Goal: Check status: Check status

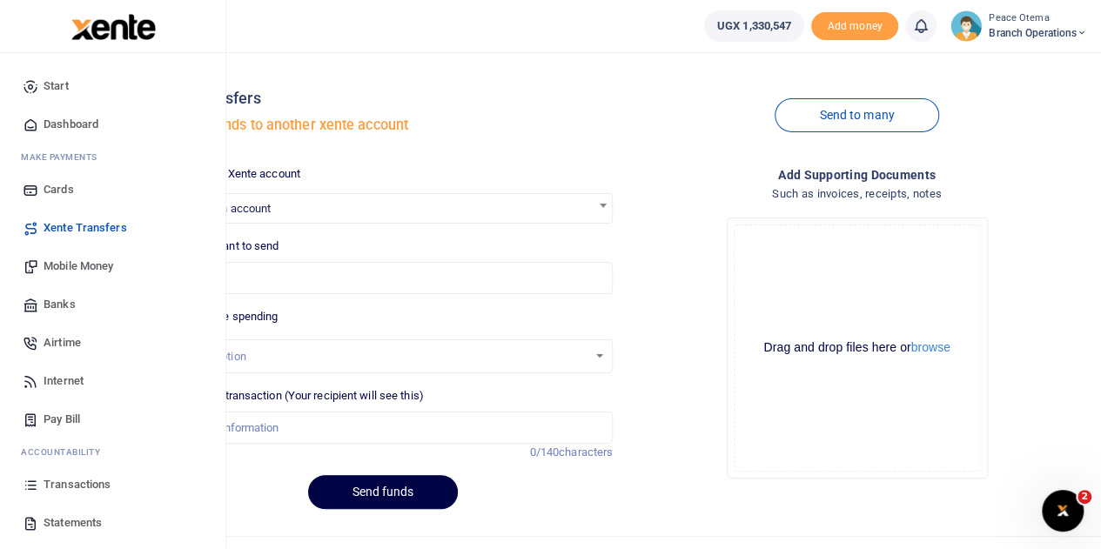
click at [77, 494] on link "Transactions" at bounding box center [113, 485] width 198 height 38
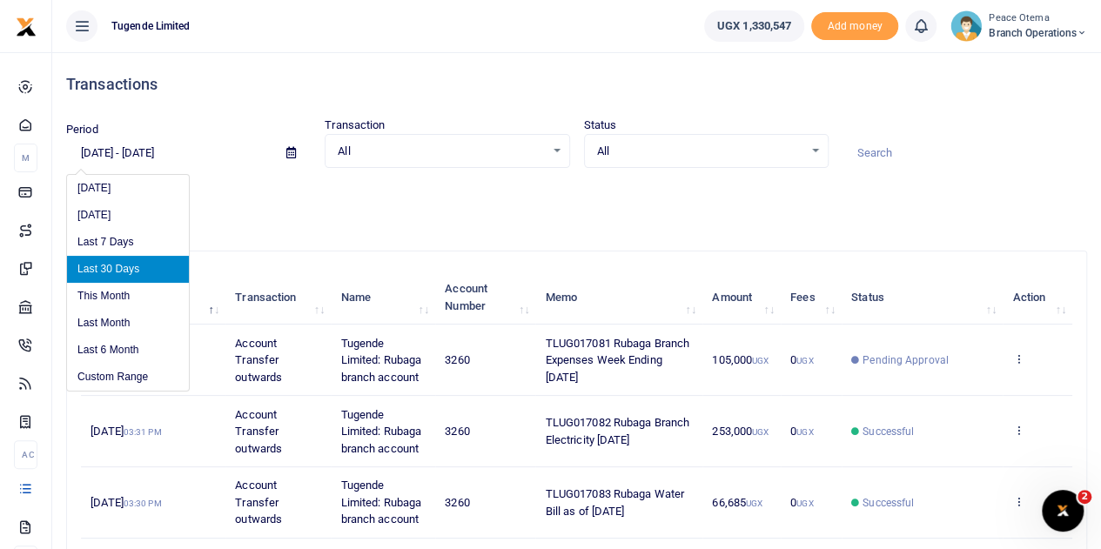
click at [96, 150] on input "[DATE] - [DATE]" at bounding box center [169, 153] width 206 height 30
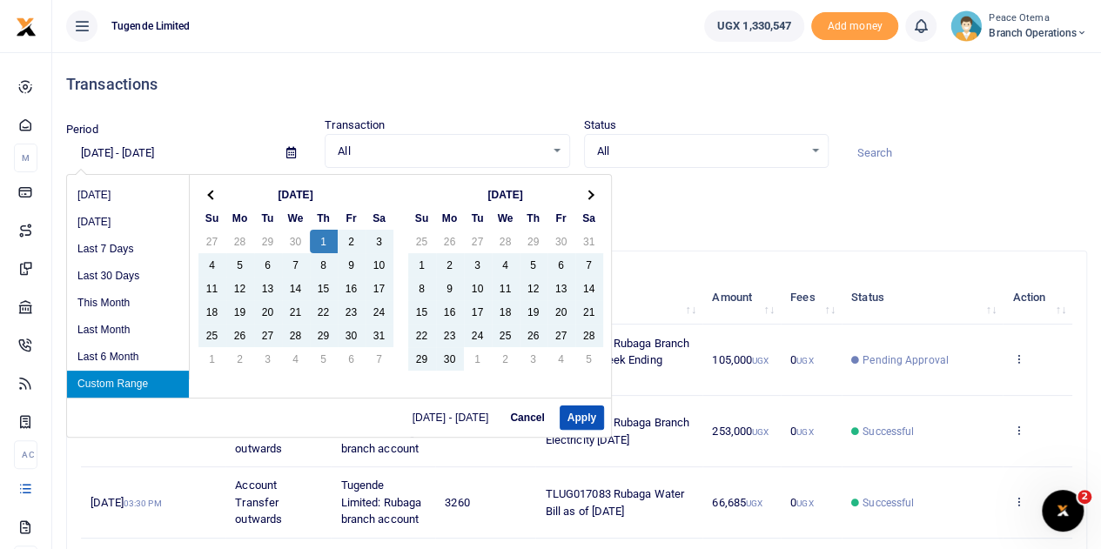
type input "[DATE] - [DATE]"
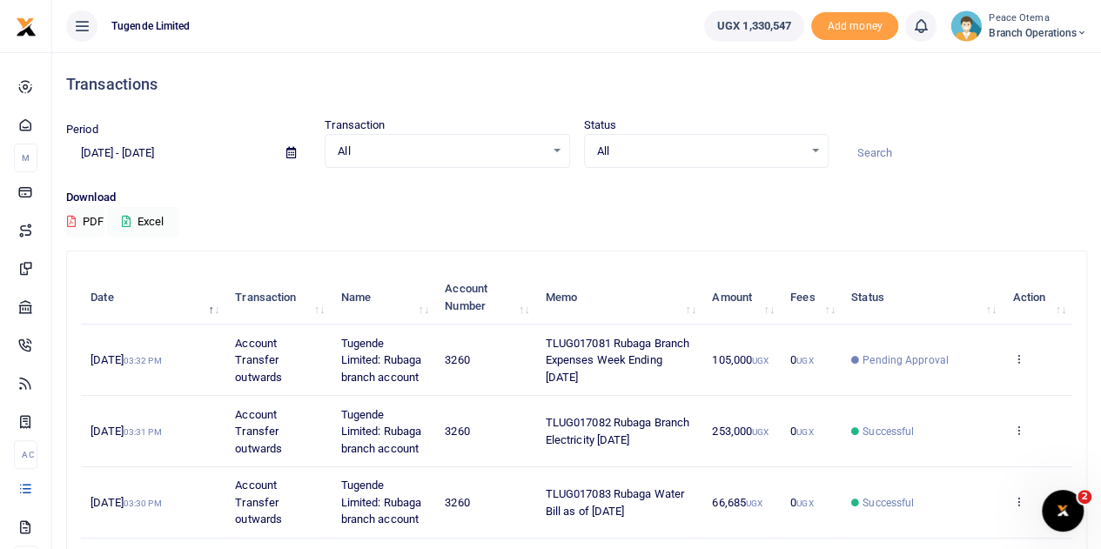
click at [877, 147] on input at bounding box center [965, 153] width 245 height 30
paste input "TLUG-014481"
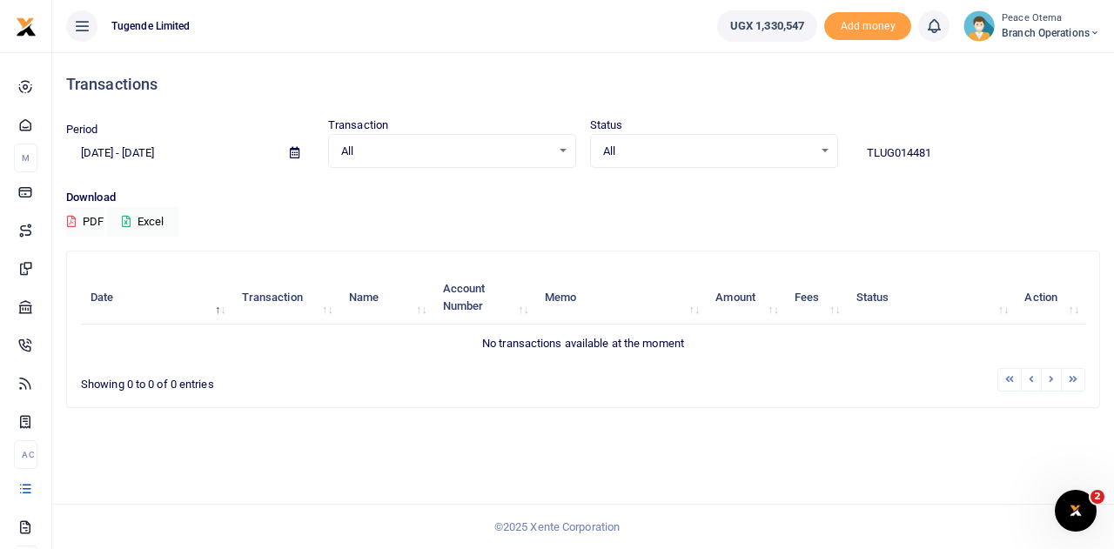
click at [944, 144] on input "TLUG014481" at bounding box center [976, 153] width 248 height 30
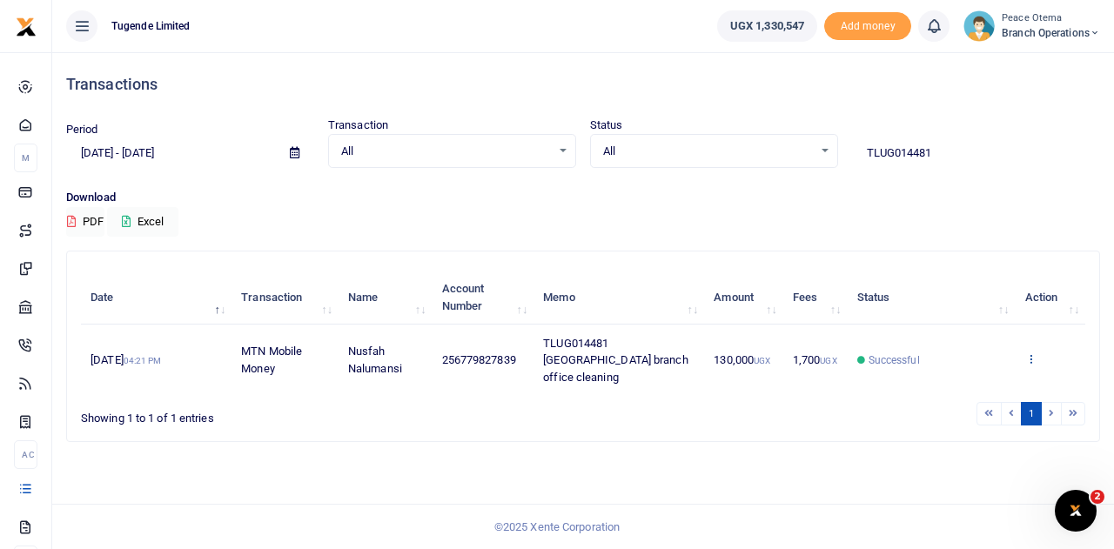
click at [1030, 353] on icon at bounding box center [1030, 359] width 11 height 12
click at [1010, 380] on link "View details" at bounding box center [1017, 380] width 138 height 24
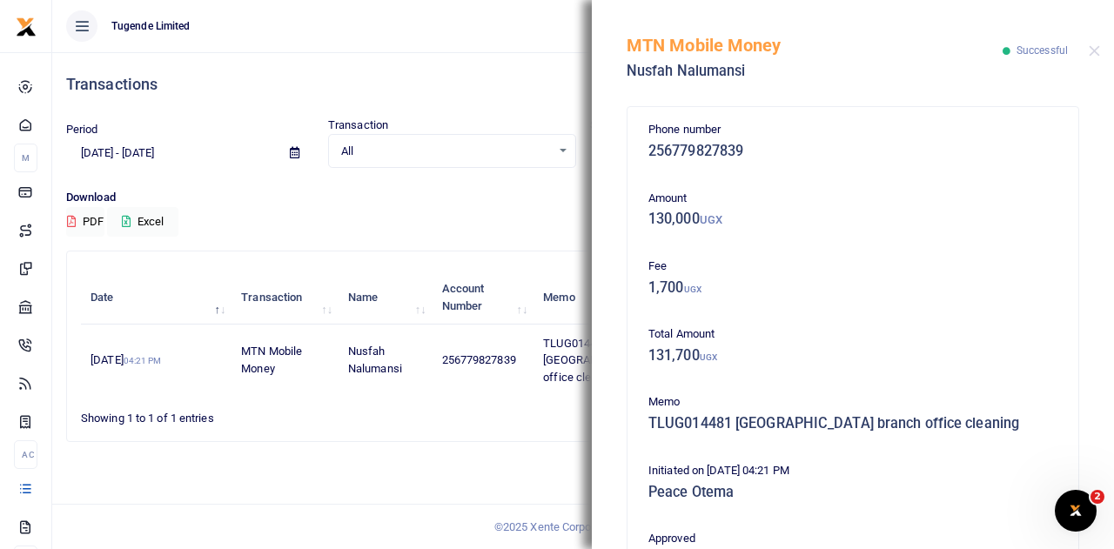
scroll to position [375, 0]
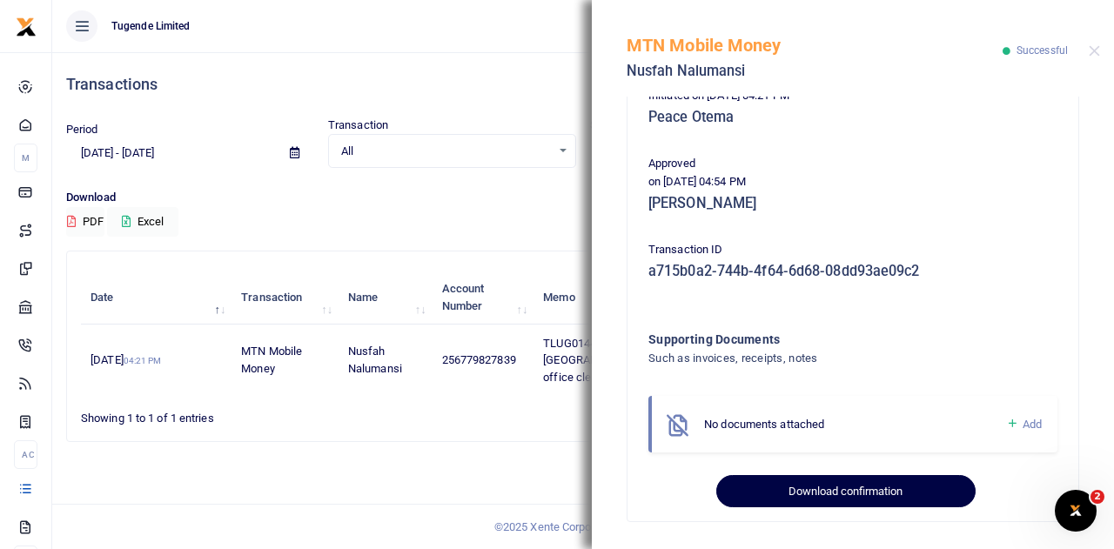
click at [808, 497] on button "Download confirmation" at bounding box center [845, 491] width 259 height 33
click at [801, 495] on button "Download confirmation" at bounding box center [845, 491] width 259 height 33
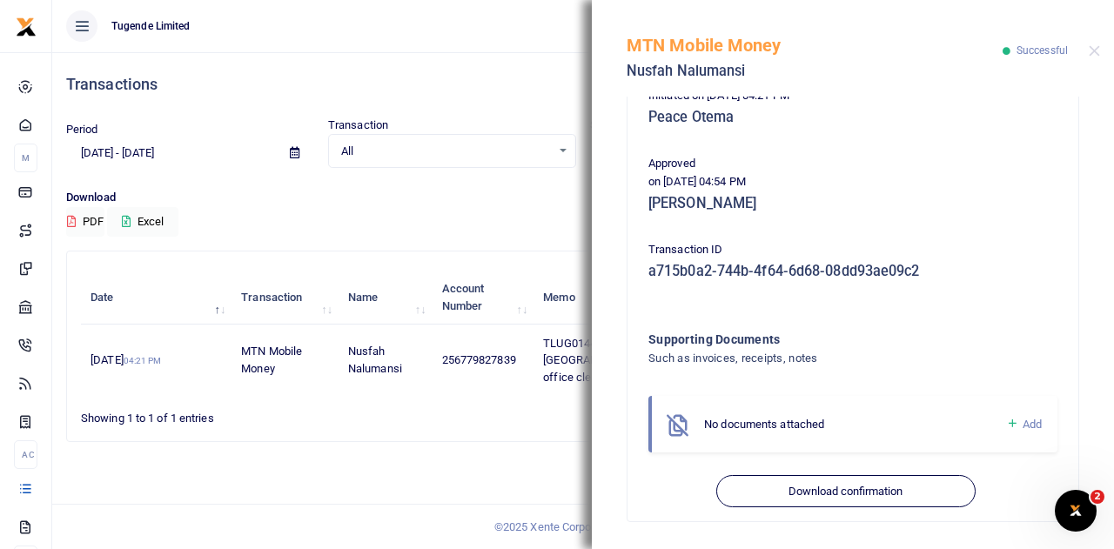
click at [421, 165] on div "All Select an option... All Airtime Internet Utilities Invoices Mobile Money Pa…" at bounding box center [452, 151] width 248 height 35
click at [1089, 57] on div at bounding box center [1094, 50] width 11 height 11
click at [1097, 50] on button "Close" at bounding box center [1094, 50] width 11 height 11
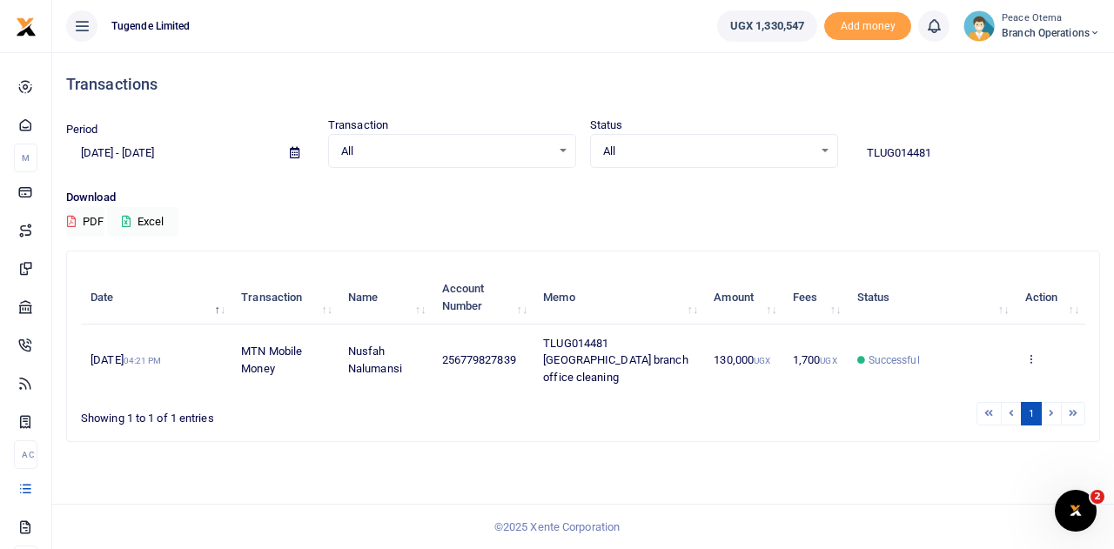
drag, startPoint x: 943, startPoint y: 154, endPoint x: 789, endPoint y: 142, distance: 154.6
click at [789, 142] on div "Period 05/01/2025 - 10/03/2025 Transaction All Select an option... All Airtime …" at bounding box center [583, 142] width 1048 height 51
paste input "-016495"
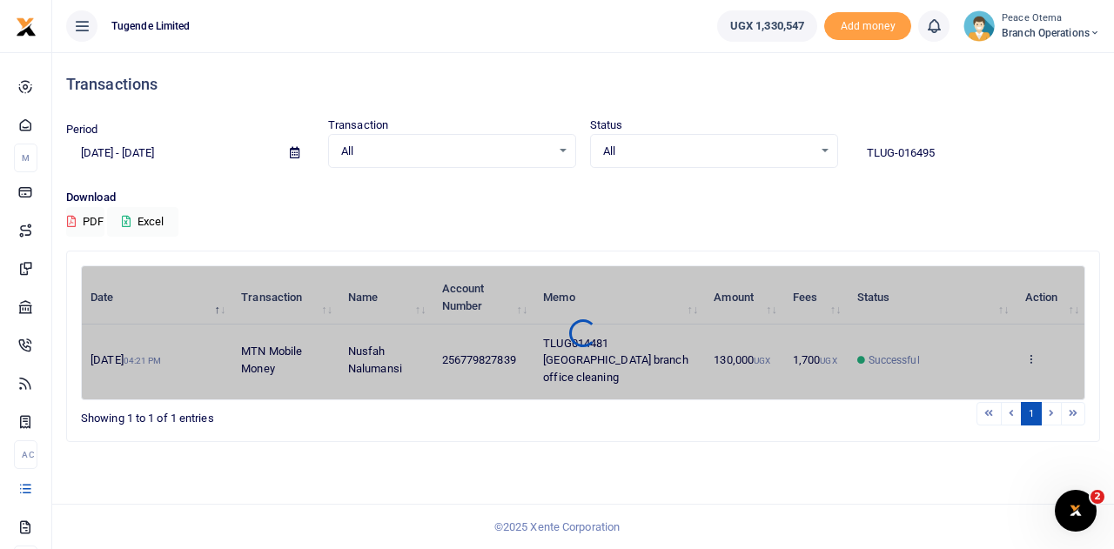
type input "TLUG-016495"
